Goal: Check status: Check status

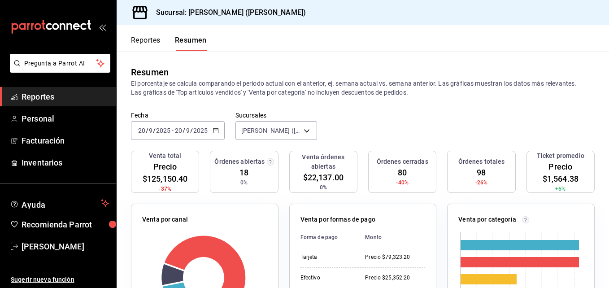
click at [163, 127] on input "2025" at bounding box center [163, 130] width 15 height 7
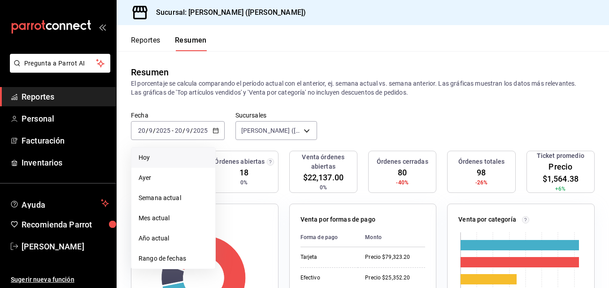
click at [157, 157] on span "Hoy" at bounding box center [174, 157] width 70 height 9
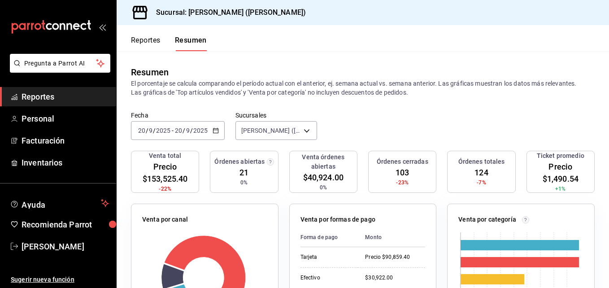
click at [157, 135] on div "[DATE] [DATE] - [DATE] [DATE]" at bounding box center [178, 130] width 94 height 19
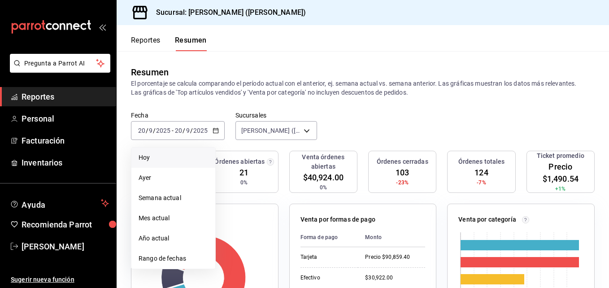
click at [155, 153] on li "Hoy" at bounding box center [173, 158] width 84 height 20
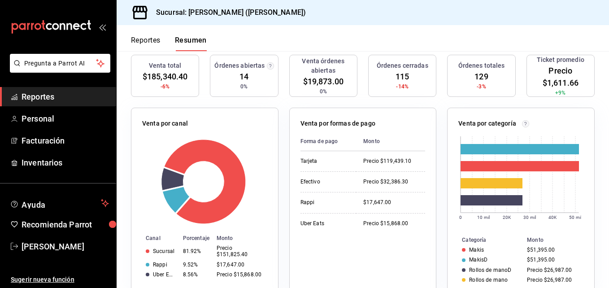
scroll to position [93, 0]
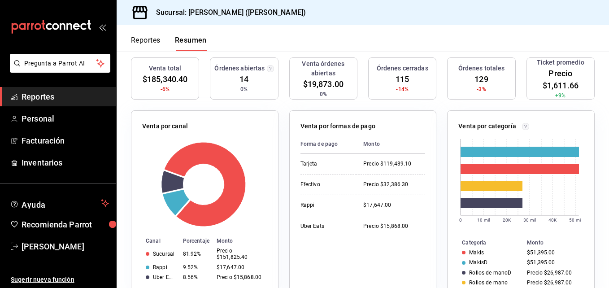
click at [162, 87] on span "-6%" at bounding box center [165, 89] width 9 height 8
click at [163, 88] on span "-6%" at bounding box center [165, 89] width 9 height 8
click at [170, 87] on div "Venta total $185,340.40 -6%" at bounding box center [165, 78] width 68 height 42
click at [169, 87] on div "Venta total $185,340.40 -6%" at bounding box center [165, 78] width 68 height 42
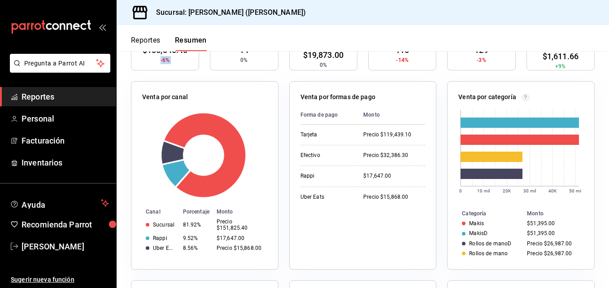
scroll to position [138, 0]
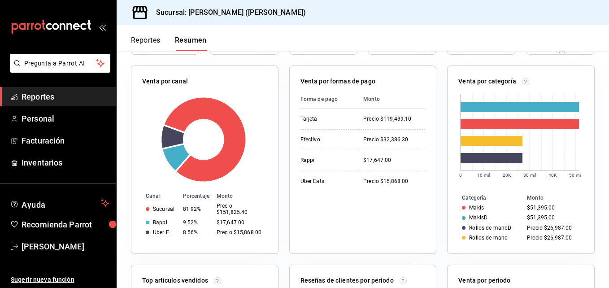
click at [460, 251] on div "Venta por categoría 0 10 mil 20K 30 mil 40K 50 mil Categoría Monto Makis $51,39…" at bounding box center [521, 159] width 148 height 188
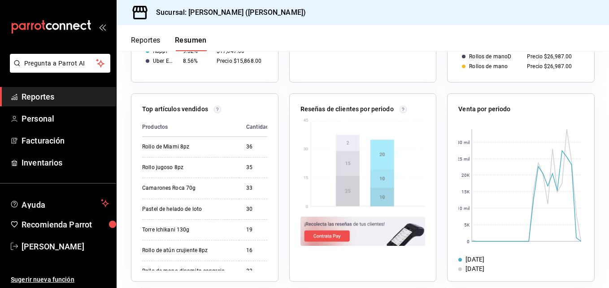
scroll to position [318, 0]
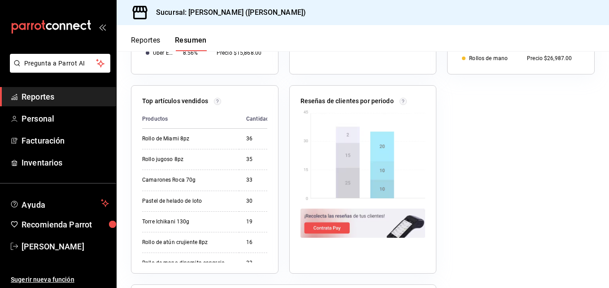
click at [142, 34] on div "Reportes Resumen" at bounding box center [162, 38] width 90 height 26
click at [144, 37] on font "Reportes" at bounding box center [146, 40] width 30 height 9
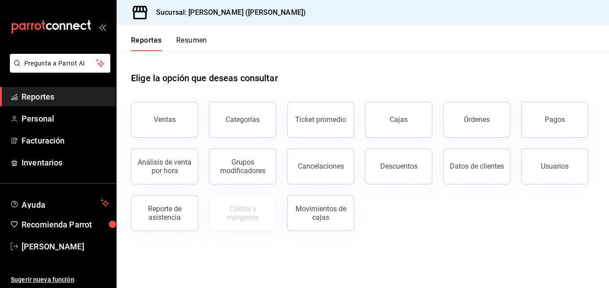
click at [144, 37] on button "Reportes" at bounding box center [146, 43] width 31 height 15
drag, startPoint x: 166, startPoint y: 43, endPoint x: 179, endPoint y: 44, distance: 12.6
click at [172, 43] on div "Reportes Resumen" at bounding box center [169, 43] width 76 height 15
click at [179, 44] on font "Resumen" at bounding box center [191, 40] width 31 height 9
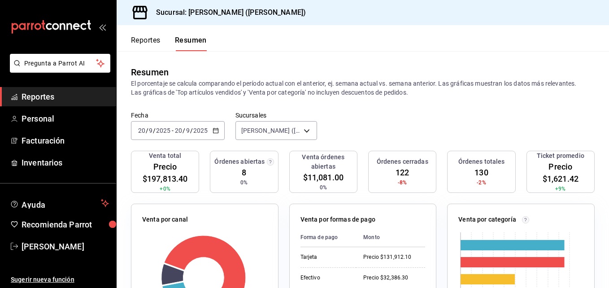
scroll to position [45, 0]
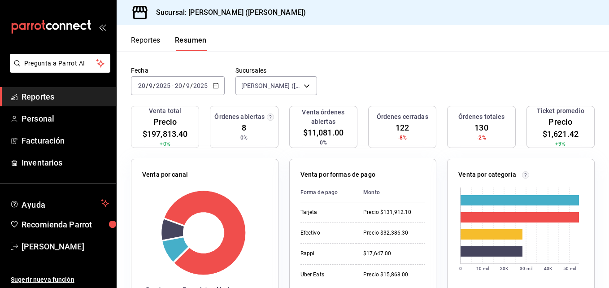
drag, startPoint x: 519, startPoint y: 79, endPoint x: 523, endPoint y: 74, distance: 5.1
drag, startPoint x: 523, startPoint y: 74, endPoint x: 172, endPoint y: 198, distance: 371.6
click at [230, 164] on div "Venta por canal Canal Porcentaje Monto Sucursal 83.06% Precio $164,298.40 Rappi…" at bounding box center [205, 253] width 148 height 188
click at [141, 39] on font "Reportes" at bounding box center [146, 40] width 30 height 9
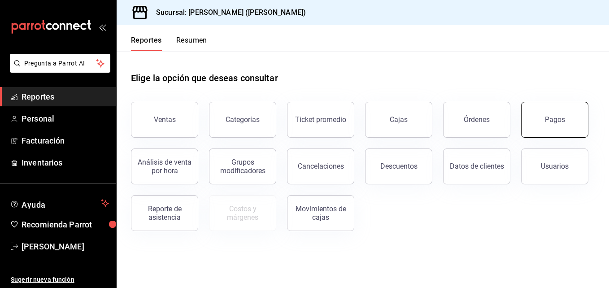
click at [544, 117] on button "Pagos" at bounding box center [554, 120] width 67 height 36
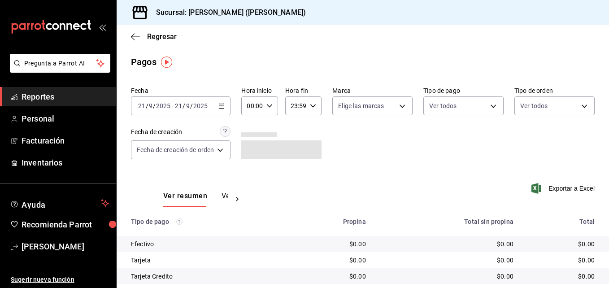
click at [156, 97] on div "[DATE] [DATE] - [DATE] [DATE]" at bounding box center [181, 105] width 100 height 19
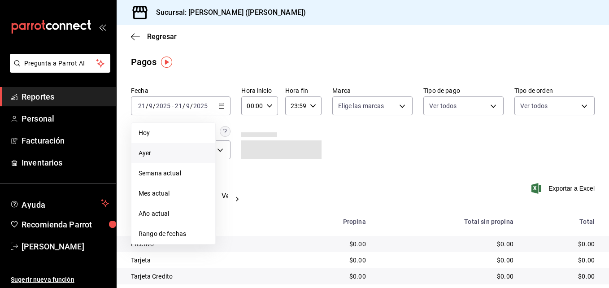
click at [145, 154] on span "Ayer" at bounding box center [174, 152] width 70 height 9
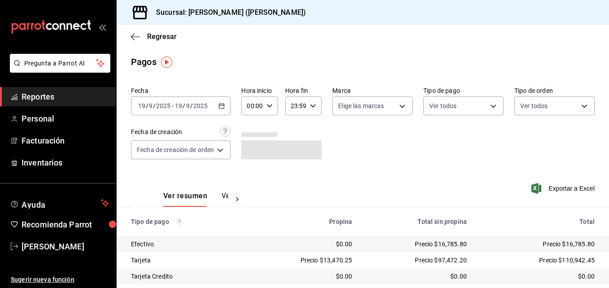
click at [164, 106] on input "2025" at bounding box center [163, 105] width 15 height 7
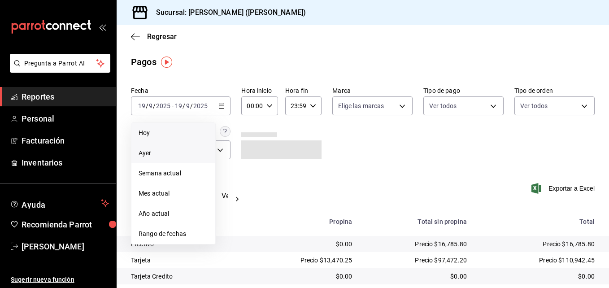
click at [156, 133] on span "Hoy" at bounding box center [174, 132] width 70 height 9
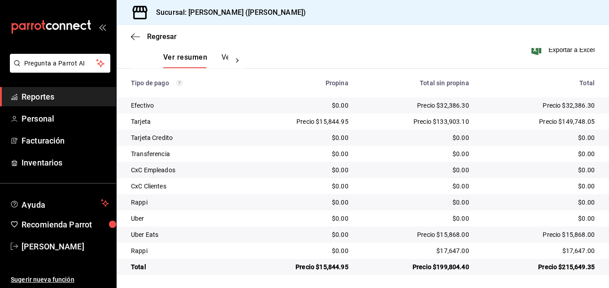
scroll to position [140, 0]
